Goal: Task Accomplishment & Management: Manage account settings

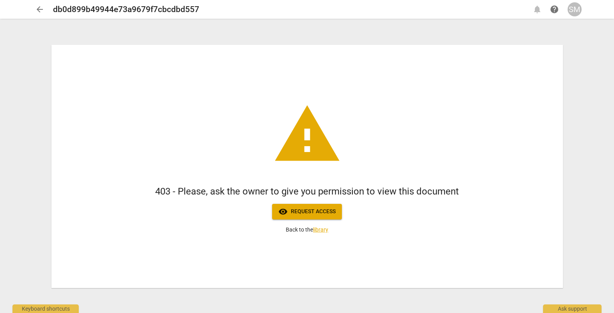
click at [574, 9] on div "SM" at bounding box center [575, 9] width 14 height 14
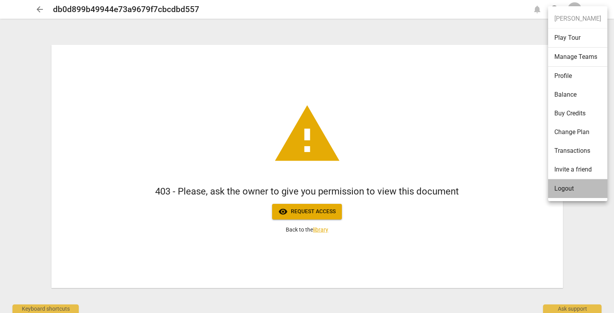
click at [563, 191] on li "Logout" at bounding box center [577, 188] width 59 height 19
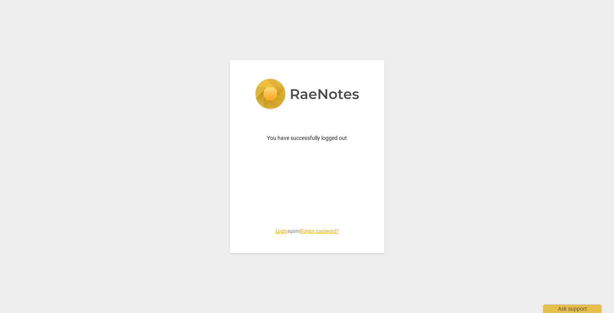
click at [277, 231] on link "Login" at bounding box center [282, 231] width 12 height 5
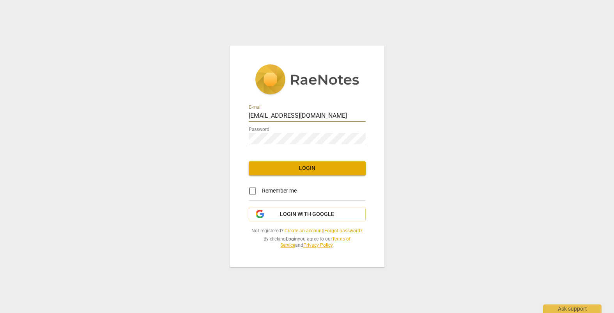
click at [330, 119] on input "[EMAIL_ADDRESS][DOMAIN_NAME]" at bounding box center [307, 116] width 117 height 11
type input "[PERSON_NAME][EMAIL_ADDRESS][DOMAIN_NAME]"
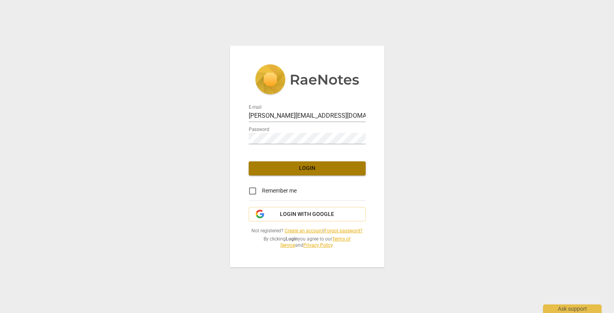
click at [311, 168] on span "Login" at bounding box center [307, 169] width 105 height 8
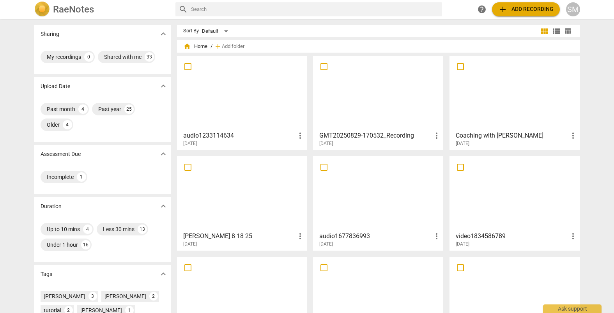
click at [249, 116] on div at bounding box center [242, 92] width 125 height 69
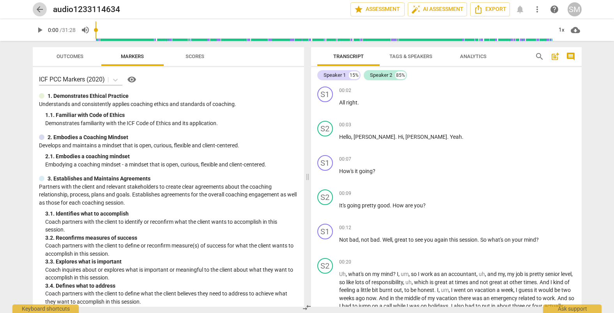
click at [38, 14] on button "arrow_back" at bounding box center [40, 9] width 14 height 14
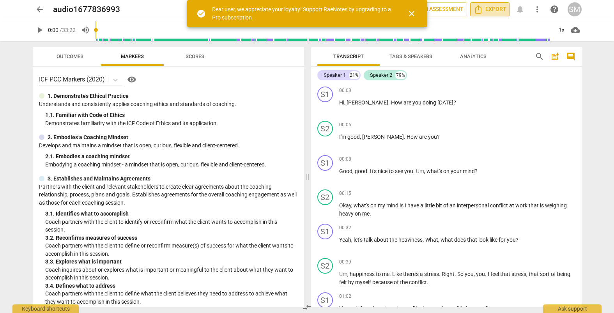
click at [489, 7] on span "Export" at bounding box center [490, 9] width 33 height 9
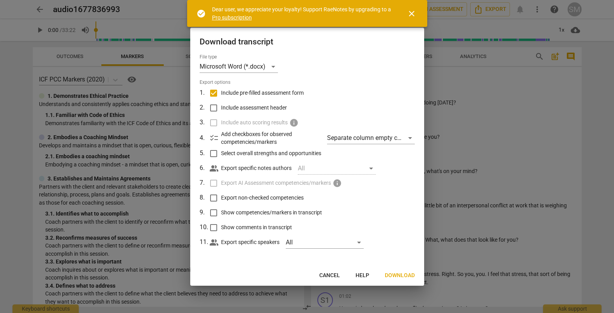
click at [463, 76] on div at bounding box center [307, 156] width 614 height 313
